Goal: Task Accomplishment & Management: Use online tool/utility

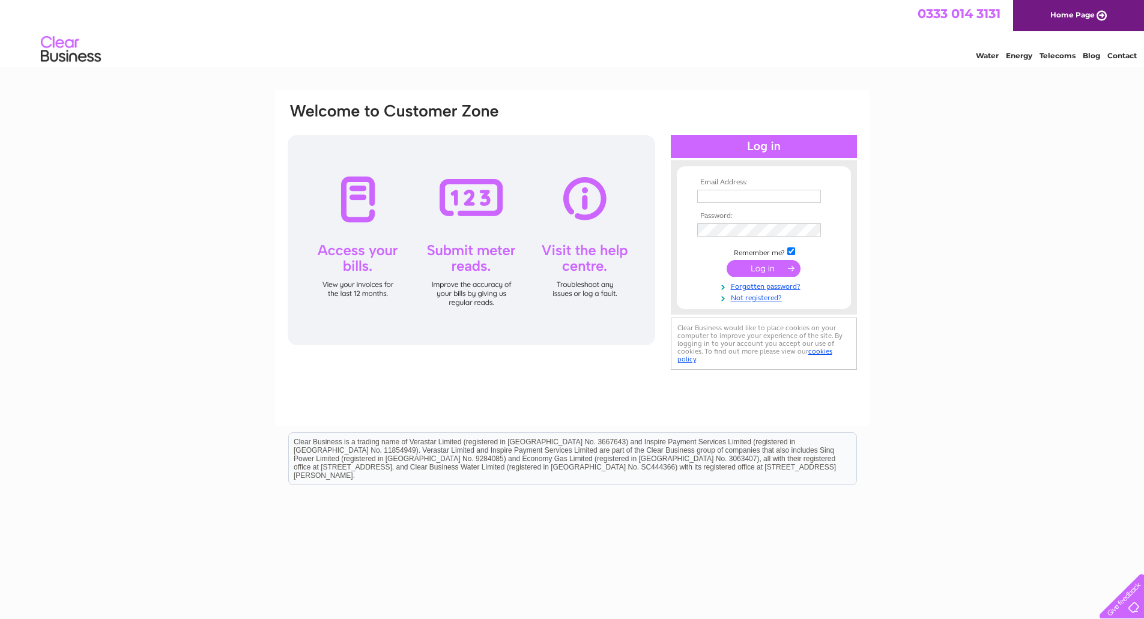
type input "daleendparwich@gmail.com"
click at [473, 293] on div at bounding box center [472, 240] width 368 height 210
click at [469, 247] on div at bounding box center [472, 240] width 368 height 210
click at [750, 268] on input "submit" at bounding box center [764, 268] width 74 height 17
click at [927, 232] on div "Email Address: daleendparwich@gmail.com Password: Forgotten password?" at bounding box center [572, 361] width 1144 height 542
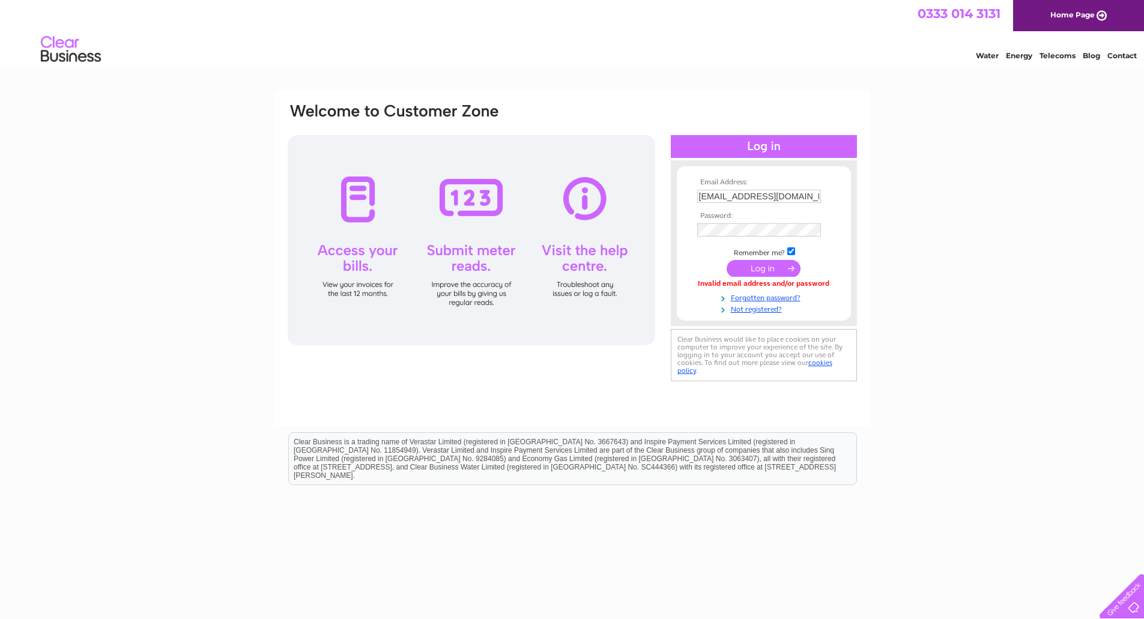
click at [769, 271] on input "submit" at bounding box center [764, 268] width 74 height 17
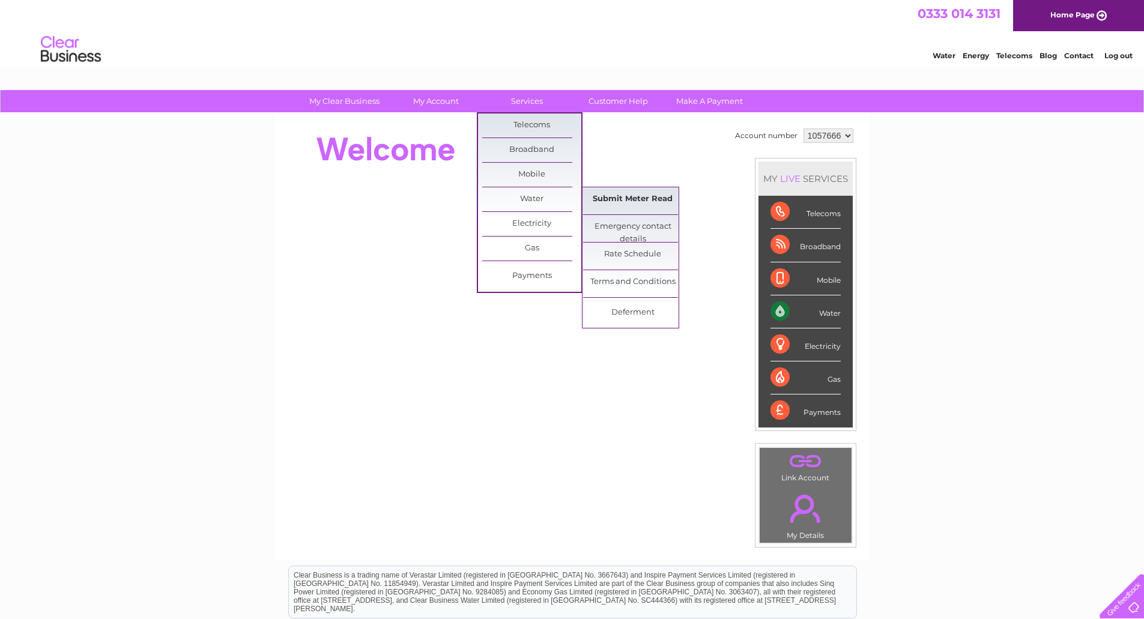
click at [614, 195] on link "Submit Meter Read" at bounding box center [632, 199] width 99 height 24
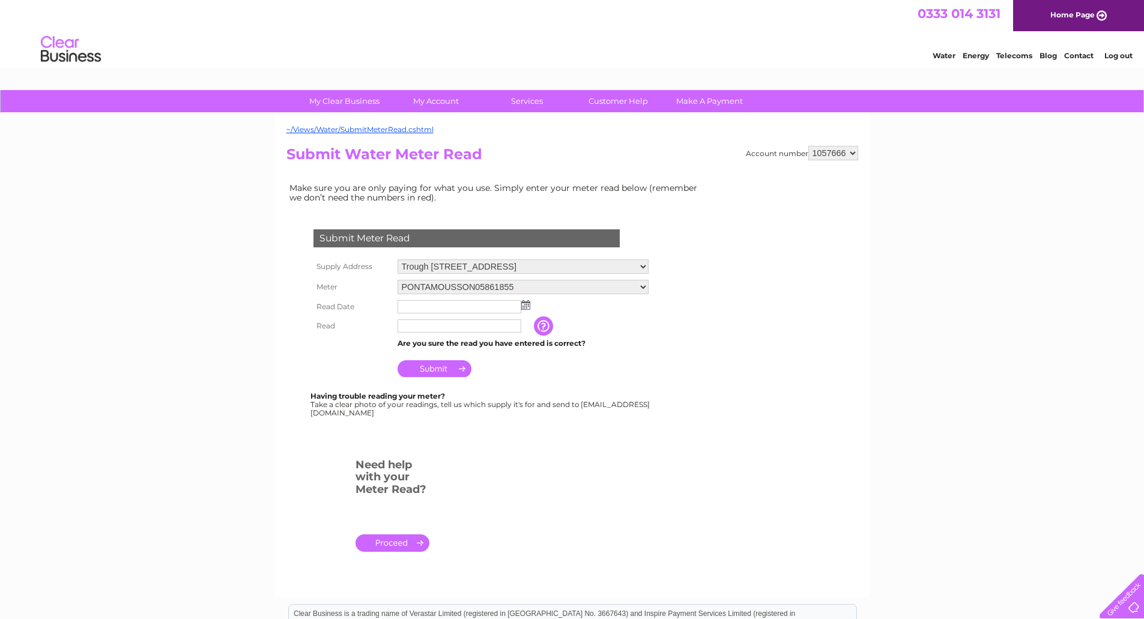
click at [525, 306] on img at bounding box center [525, 305] width 9 height 10
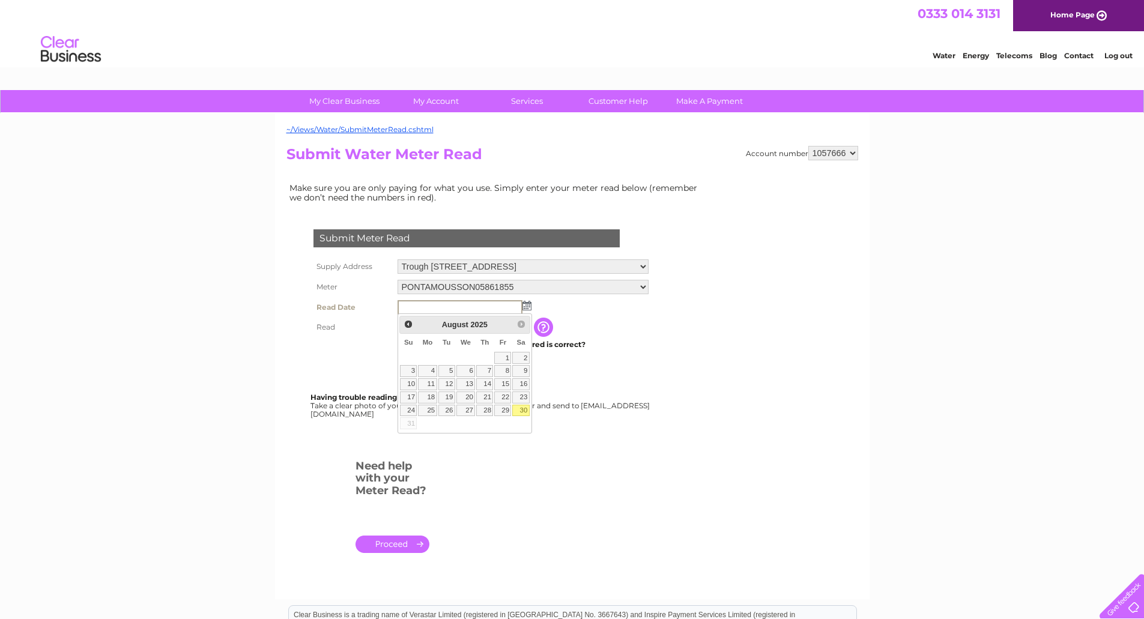
click at [521, 409] on link "30" at bounding box center [520, 411] width 17 height 12
type input "[DATE]"
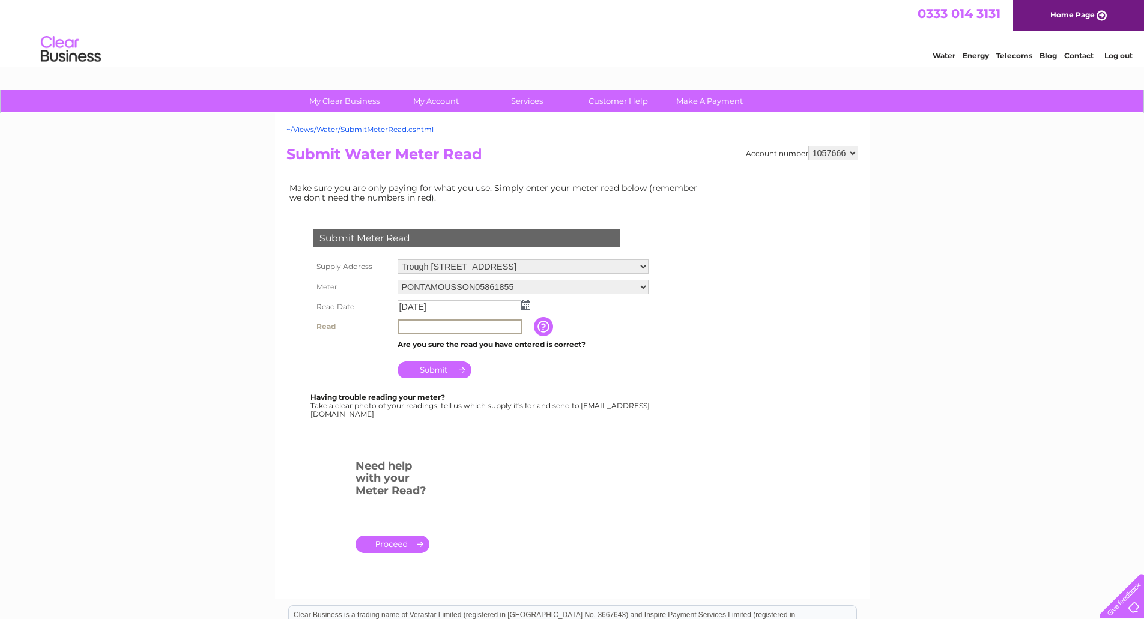
click at [404, 324] on input "text" at bounding box center [460, 327] width 125 height 14
type input "1979"
click at [447, 371] on input "Submit" at bounding box center [435, 368] width 74 height 17
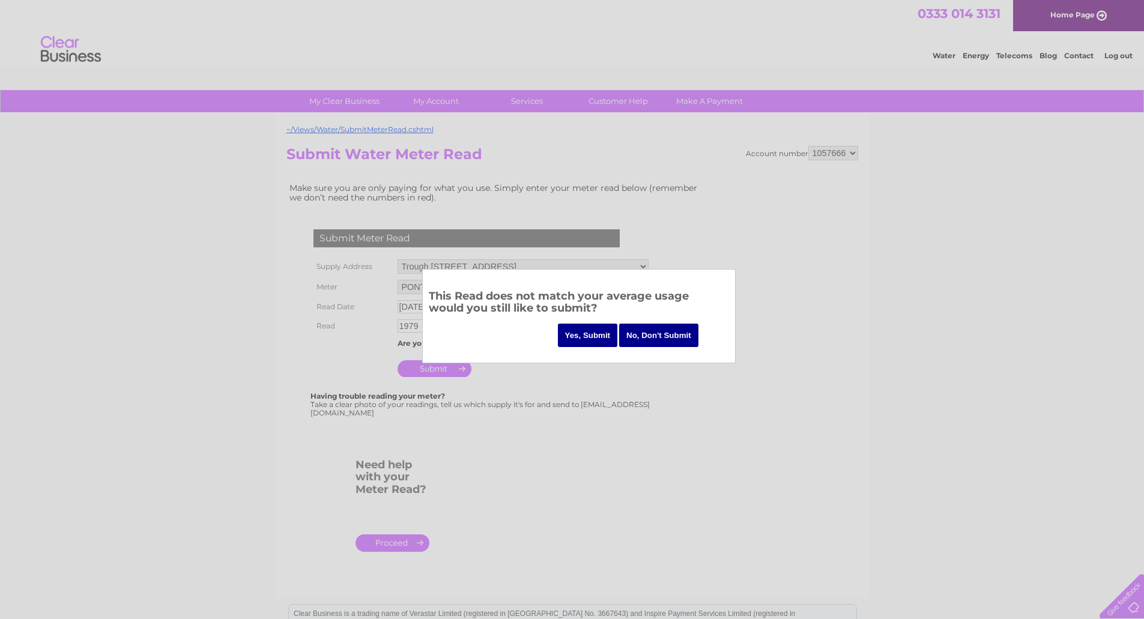
click at [588, 333] on input "Yes, Submit" at bounding box center [588, 335] width 60 height 23
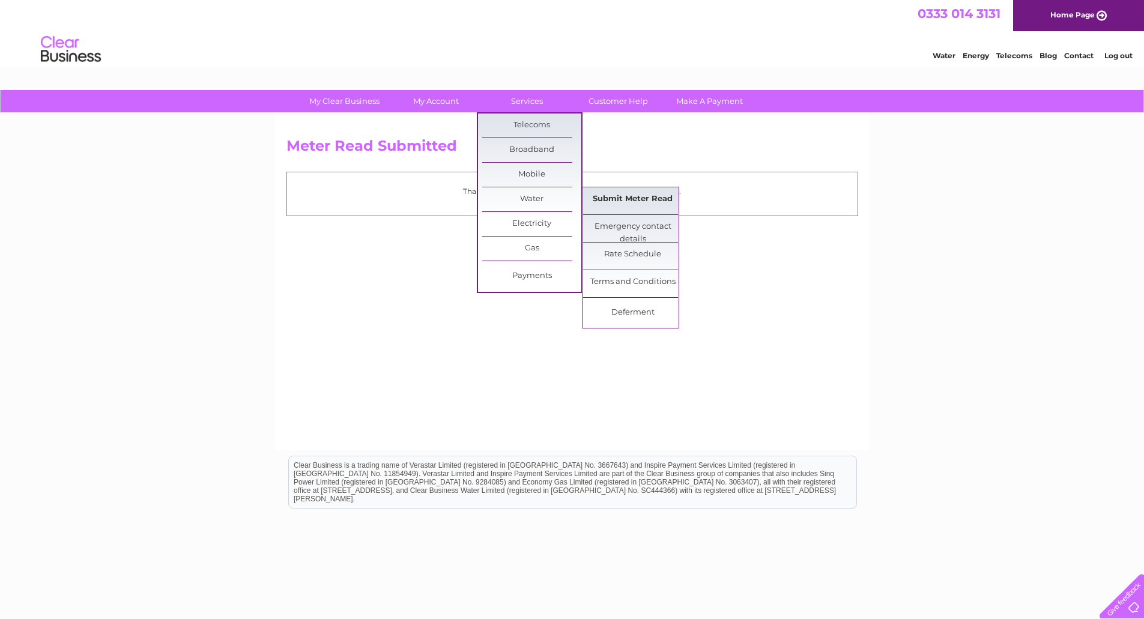
click at [611, 199] on link "Submit Meter Read" at bounding box center [632, 199] width 99 height 24
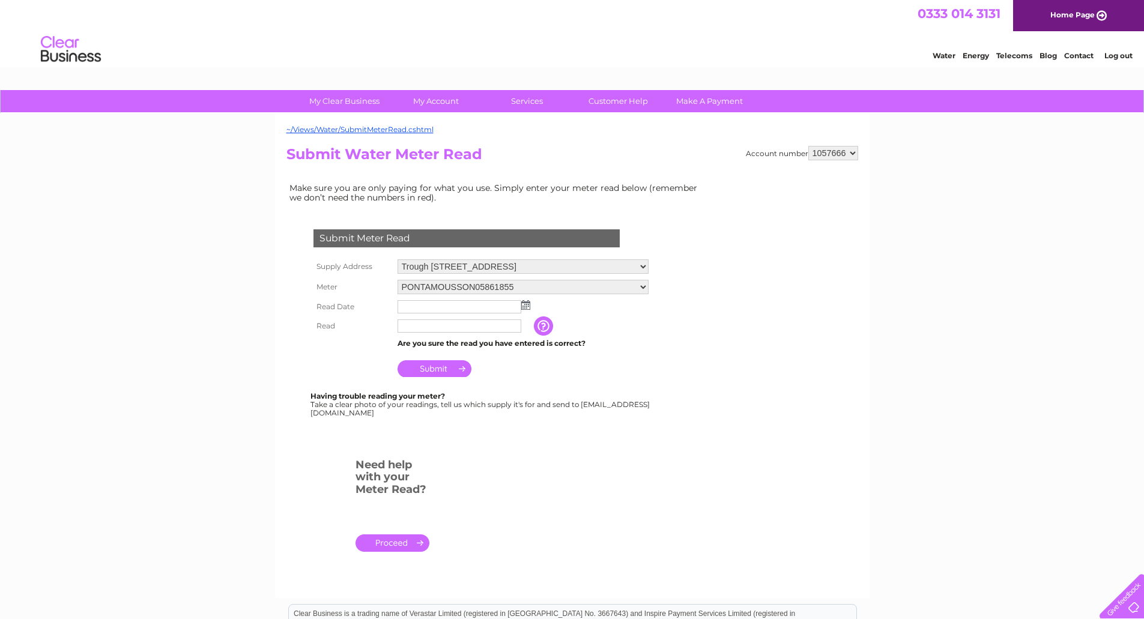
click at [643, 266] on select "Trough White Cliffe Farm, Parwich , Ashbourne , DE6 1QF Farm & Cattle Troughs, …" at bounding box center [523, 266] width 251 height 14
select select "556024"
click at [398, 259] on select "Trough White Cliffe Farm, Parwich , Ashbourne , DE6 1QF Farm & Cattle Troughs, …" at bounding box center [523, 267] width 251 height 16
click at [525, 306] on img at bounding box center [525, 305] width 9 height 10
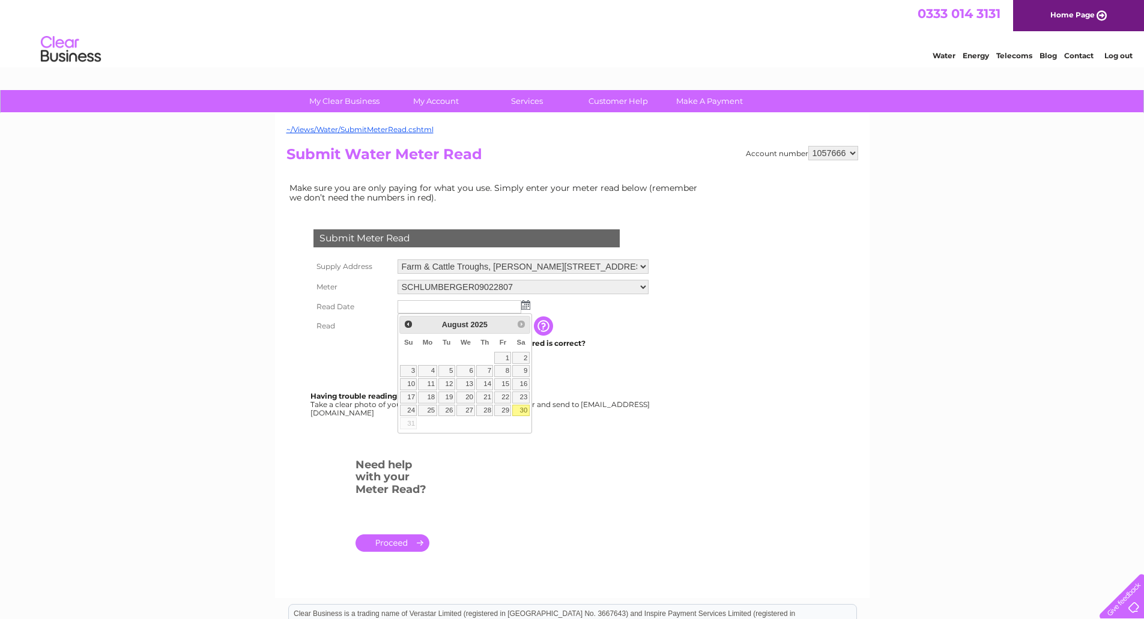
click at [523, 408] on link "30" at bounding box center [520, 411] width 17 height 12
type input "2025/08/30"
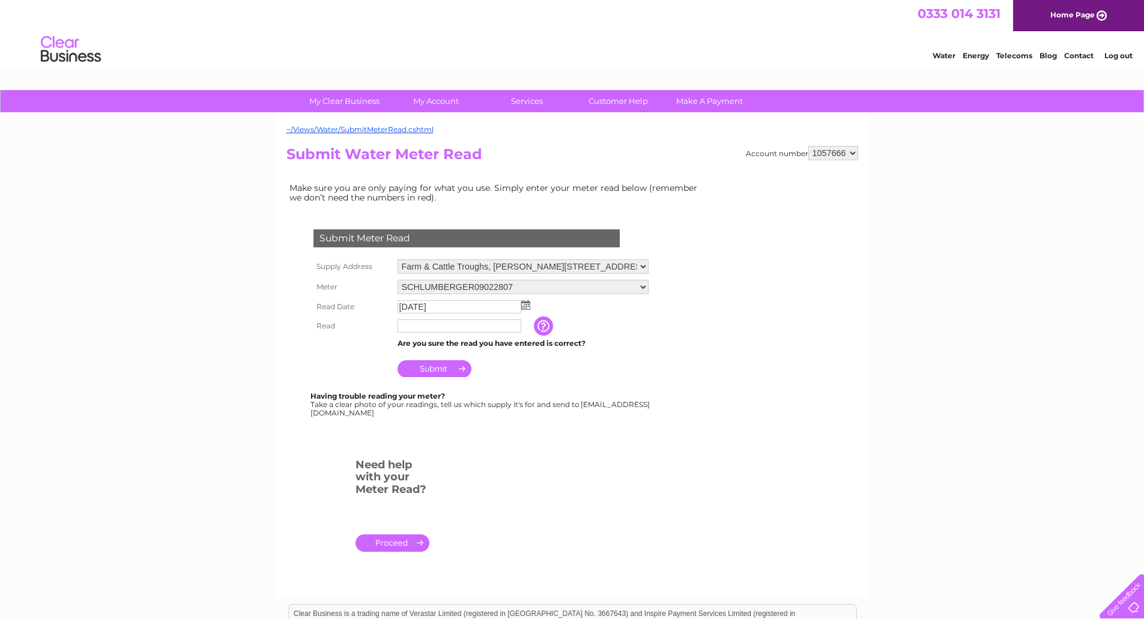
click at [402, 323] on input "text" at bounding box center [460, 326] width 124 height 13
type input "13684"
click at [440, 372] on input "Submit" at bounding box center [435, 368] width 74 height 17
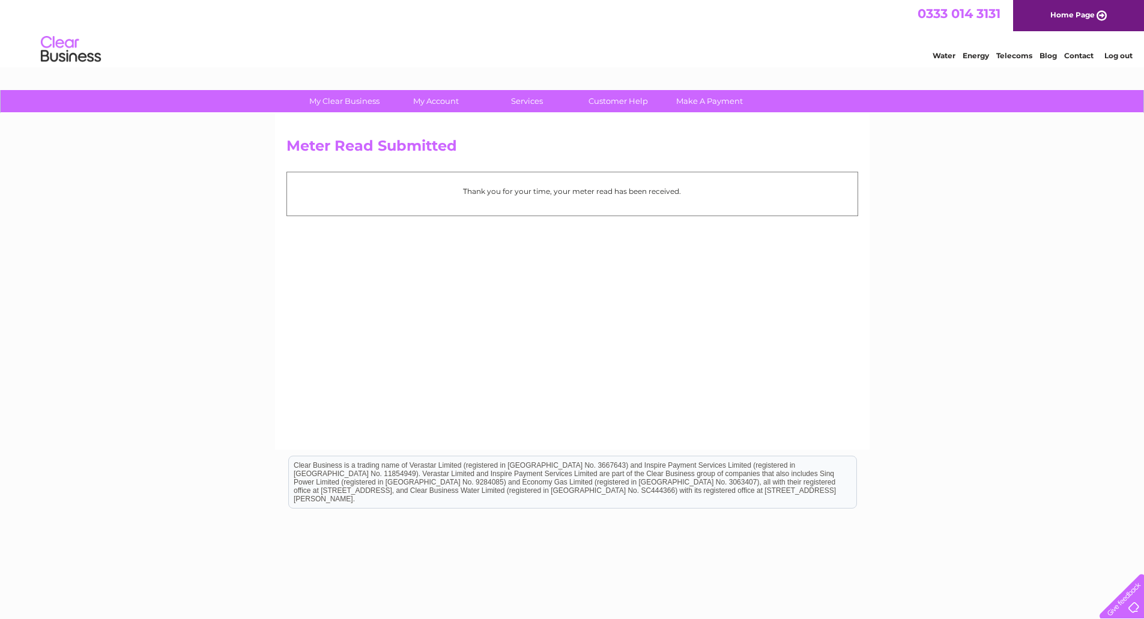
click at [608, 198] on div "Thank you for your time, your meter read has been received." at bounding box center [572, 194] width 572 height 44
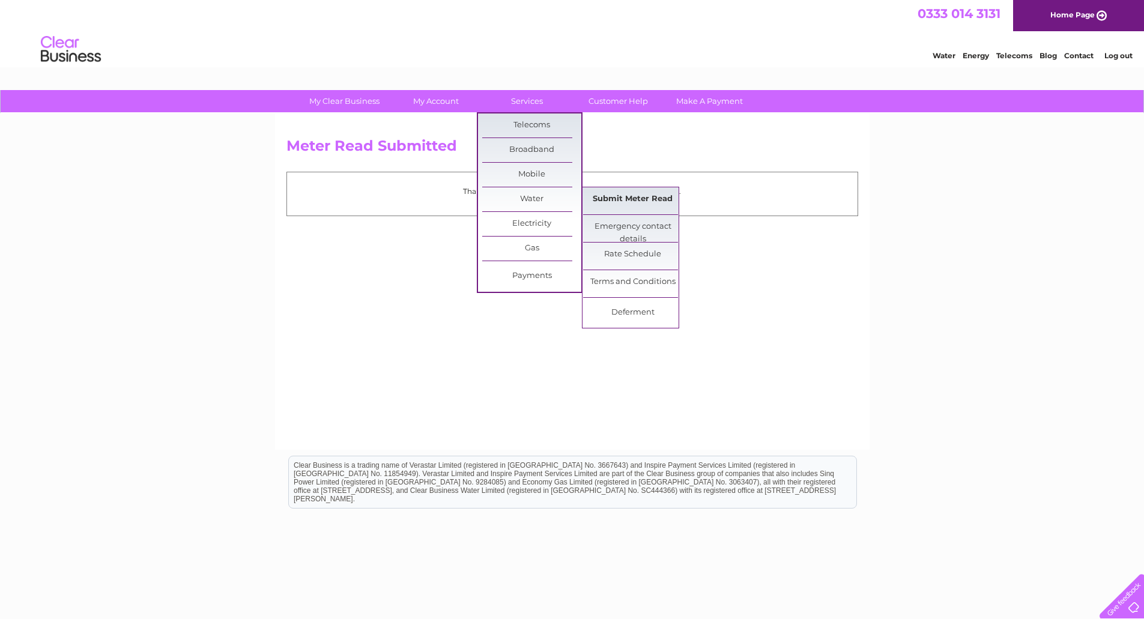
click at [608, 203] on link "Submit Meter Read" at bounding box center [632, 199] width 99 height 24
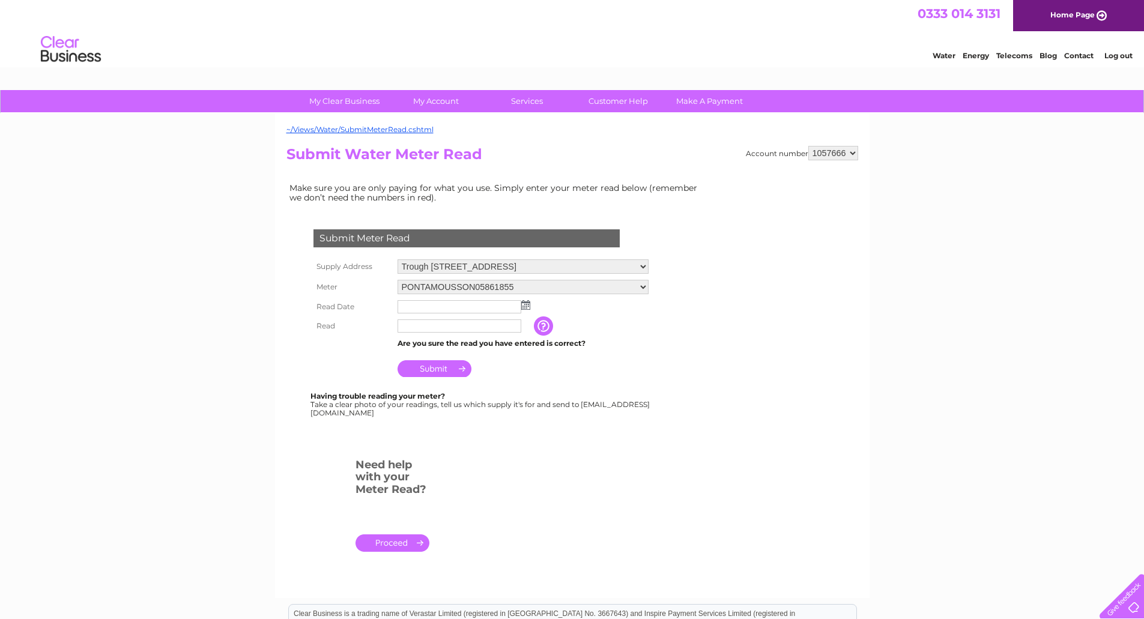
click at [644, 265] on select "Trough White Cliffe Farm, Parwich , Ashbourne , DE6 1QF Farm & Cattle Troughs, …" at bounding box center [523, 266] width 251 height 14
select select "556026"
click at [398, 259] on select "Trough White Cliffe Farm, Parwich , Ashbourne , DE6 1QF Farm & Cattle Troughs, …" at bounding box center [523, 267] width 251 height 16
click at [524, 307] on img at bounding box center [525, 305] width 9 height 10
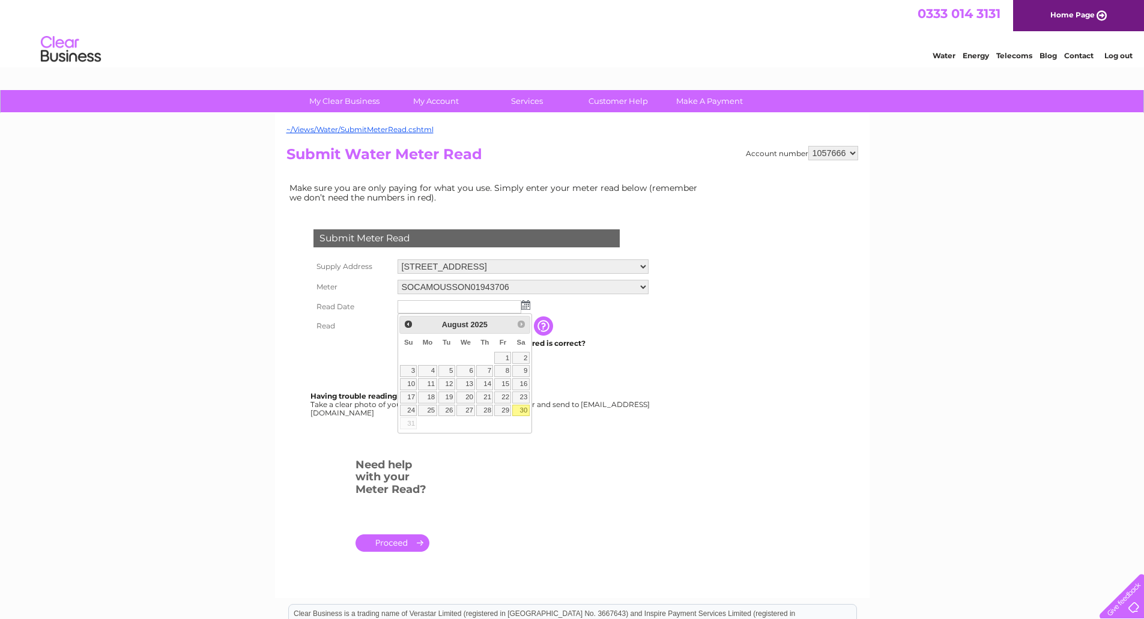
click at [523, 410] on link "30" at bounding box center [520, 411] width 17 height 12
type input "2025/08/30"
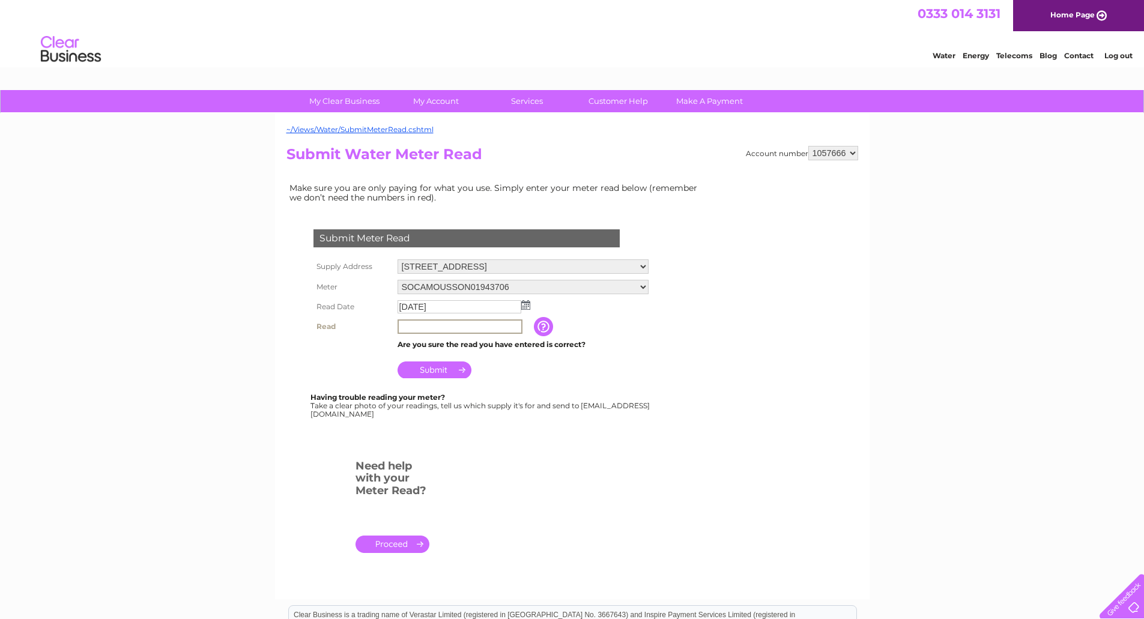
click at [401, 321] on input "text" at bounding box center [460, 327] width 125 height 14
type input "478"
click at [439, 369] on input "Submit" at bounding box center [435, 368] width 74 height 17
